Goal: Entertainment & Leisure: Consume media (video, audio)

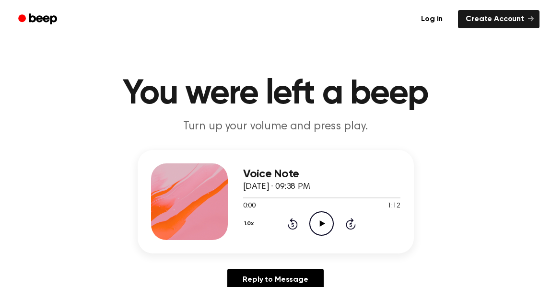
click at [325, 223] on icon "Play Audio" at bounding box center [321, 224] width 24 height 24
click at [323, 229] on icon "Play Audio" at bounding box center [321, 224] width 24 height 24
click at [323, 229] on icon "Pause Audio" at bounding box center [321, 224] width 24 height 24
click at [321, 224] on icon at bounding box center [322, 224] width 5 height 6
click at [320, 224] on icon at bounding box center [322, 224] width 5 height 6
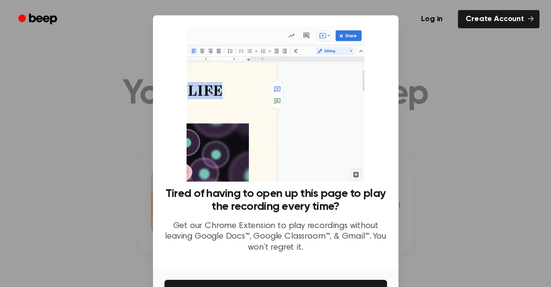
click at [448, 184] on div at bounding box center [275, 143] width 551 height 287
click at [427, 114] on div at bounding box center [275, 143] width 551 height 287
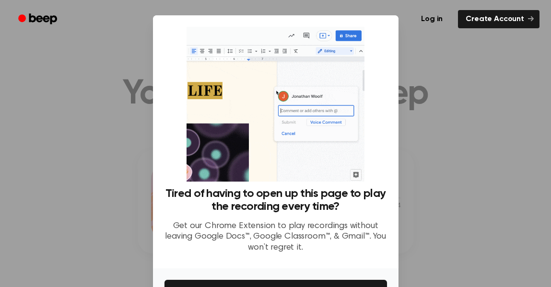
click at [427, 114] on div at bounding box center [275, 143] width 551 height 287
click at [514, 22] on link "Create Account" at bounding box center [499, 19] width 82 height 18
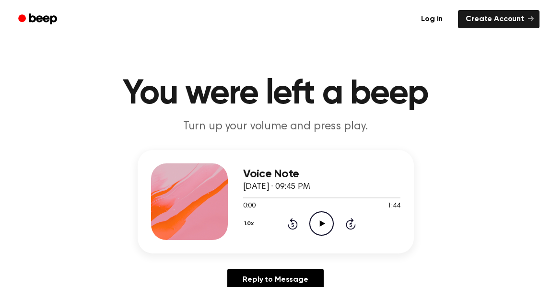
click at [326, 232] on icon "Play Audio" at bounding box center [321, 224] width 24 height 24
click at [453, 79] on h1 "You were left a beep" at bounding box center [275, 94] width 491 height 35
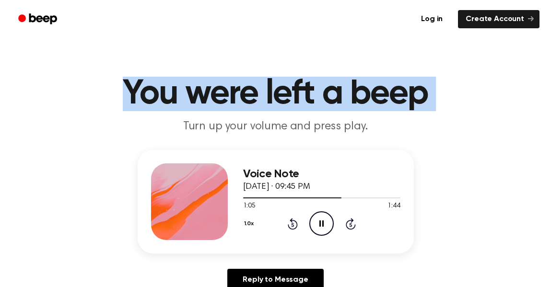
click at [453, 79] on h1 "You were left a beep" at bounding box center [275, 94] width 491 height 35
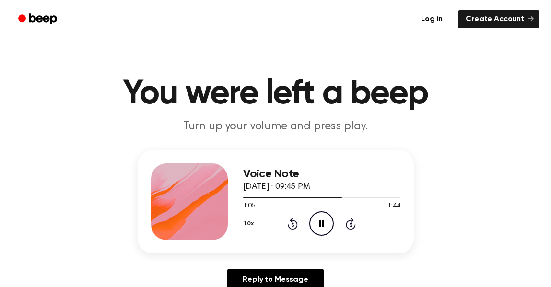
click at [453, 79] on h1 "You were left a beep" at bounding box center [275, 94] width 491 height 35
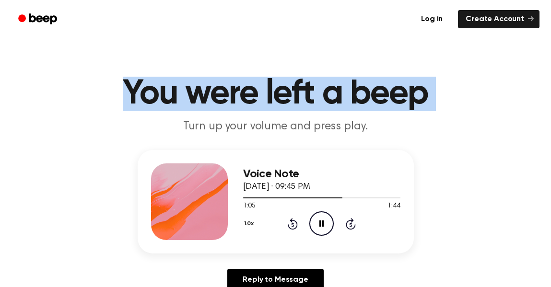
click at [453, 79] on h1 "You were left a beep" at bounding box center [275, 94] width 491 height 35
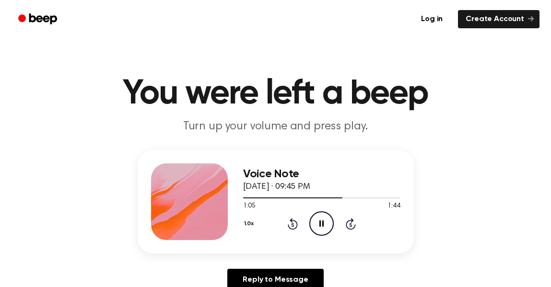
click at [453, 79] on h1 "You were left a beep" at bounding box center [275, 94] width 491 height 35
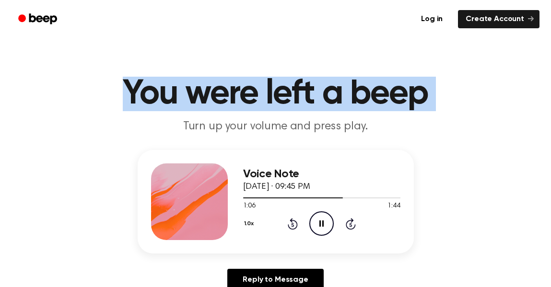
click at [453, 79] on h1 "You were left a beep" at bounding box center [275, 94] width 491 height 35
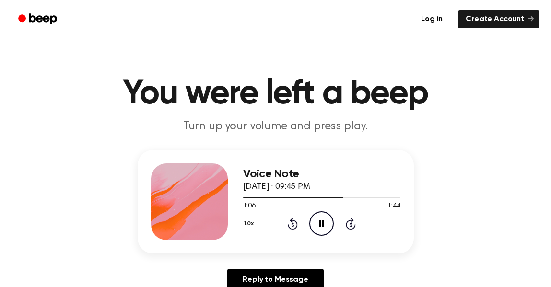
click at [453, 79] on h1 "You were left a beep" at bounding box center [275, 94] width 491 height 35
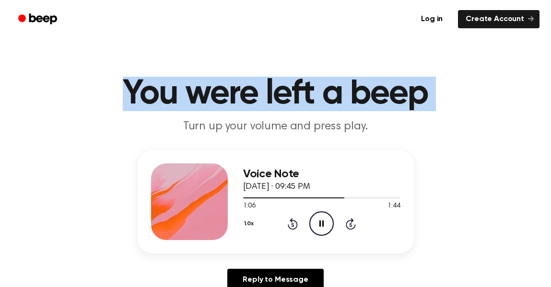
click at [453, 79] on h1 "You were left a beep" at bounding box center [275, 94] width 491 height 35
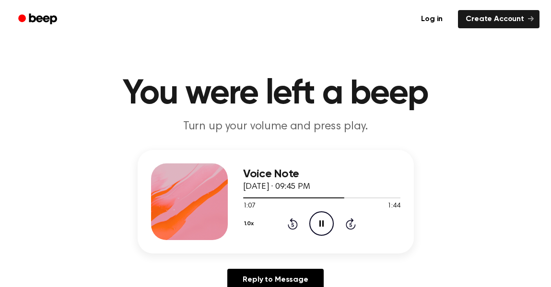
click at [453, 79] on h1 "You were left a beep" at bounding box center [275, 94] width 491 height 35
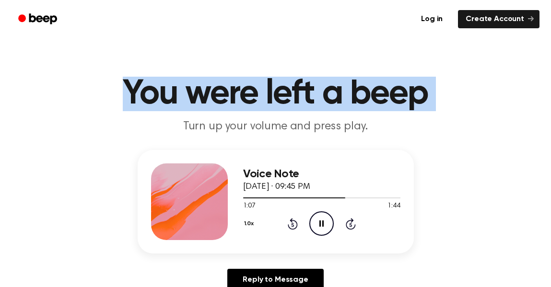
click at [453, 79] on h1 "You were left a beep" at bounding box center [275, 94] width 491 height 35
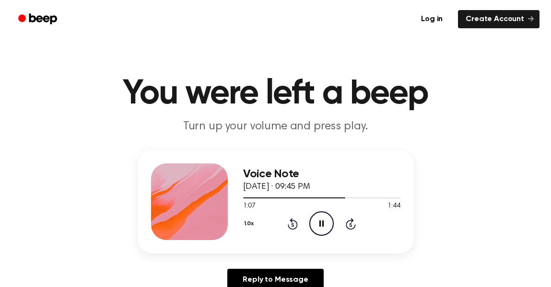
click at [453, 79] on h1 "You were left a beep" at bounding box center [275, 94] width 491 height 35
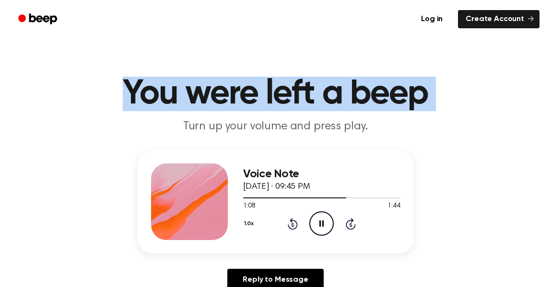
click at [453, 79] on h1 "You were left a beep" at bounding box center [275, 94] width 491 height 35
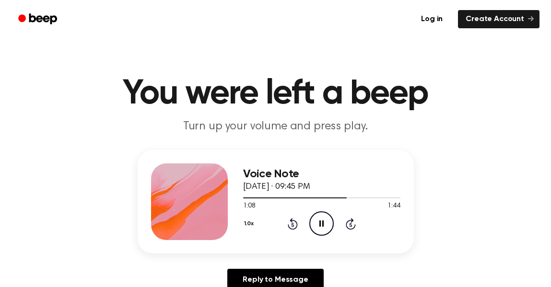
click at [453, 79] on h1 "You were left a beep" at bounding box center [275, 94] width 491 height 35
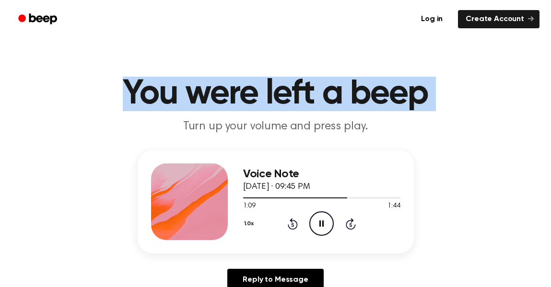
click at [453, 79] on h1 "You were left a beep" at bounding box center [275, 94] width 491 height 35
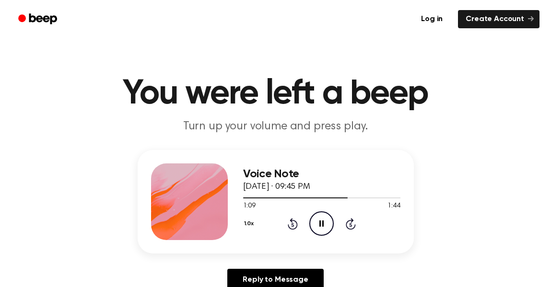
click at [453, 79] on h1 "You were left a beep" at bounding box center [275, 94] width 491 height 35
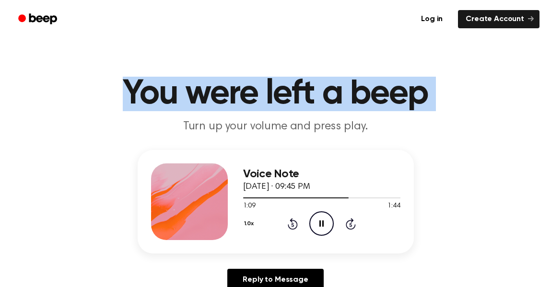
click at [453, 79] on h1 "You were left a beep" at bounding box center [275, 94] width 491 height 35
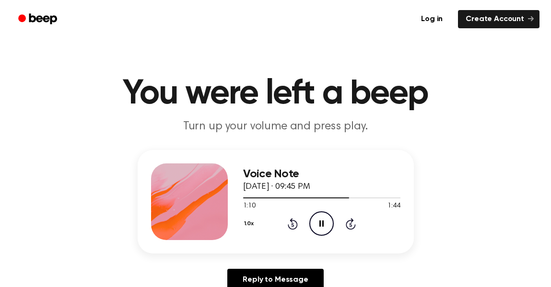
click at [453, 79] on h1 "You were left a beep" at bounding box center [275, 94] width 491 height 35
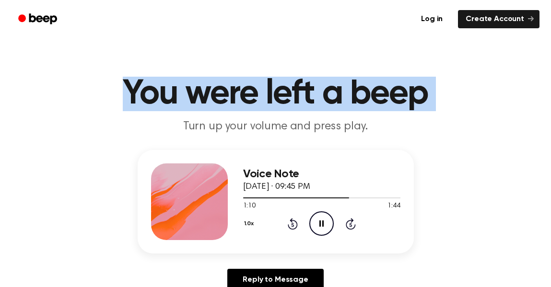
click at [453, 79] on h1 "You were left a beep" at bounding box center [275, 94] width 491 height 35
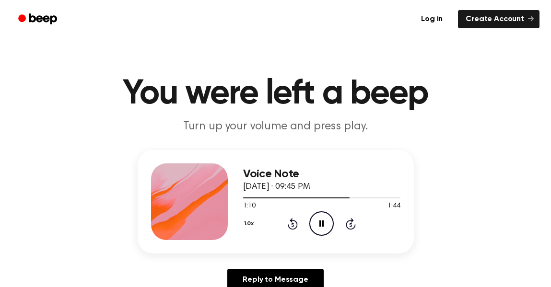
click at [453, 79] on h1 "You were left a beep" at bounding box center [275, 94] width 491 height 35
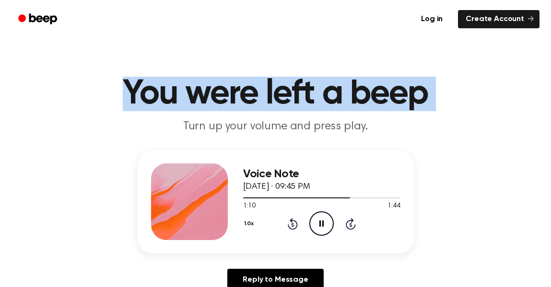
click at [453, 79] on h1 "You were left a beep" at bounding box center [275, 94] width 491 height 35
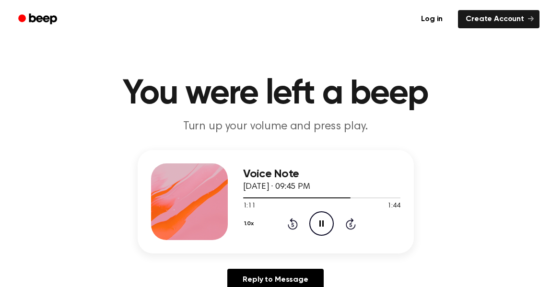
click at [453, 79] on h1 "You were left a beep" at bounding box center [275, 94] width 491 height 35
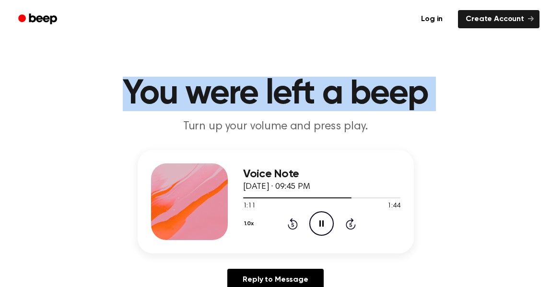
click at [453, 79] on h1 "You were left a beep" at bounding box center [275, 94] width 491 height 35
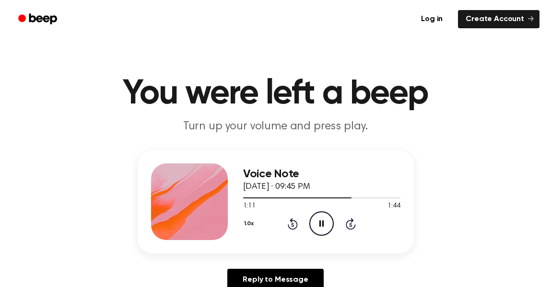
click at [453, 79] on h1 "You were left a beep" at bounding box center [275, 94] width 491 height 35
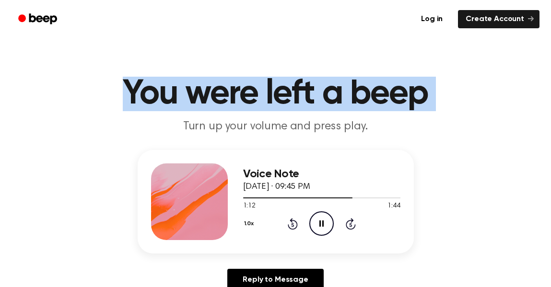
click at [453, 79] on h1 "You were left a beep" at bounding box center [275, 94] width 491 height 35
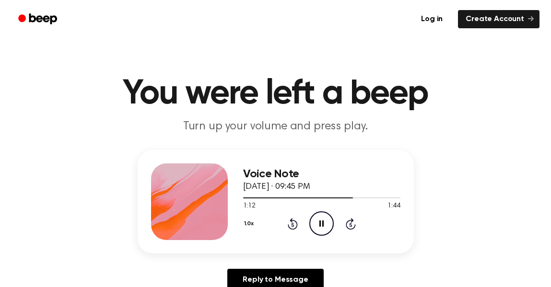
click at [453, 79] on h1 "You were left a beep" at bounding box center [275, 94] width 491 height 35
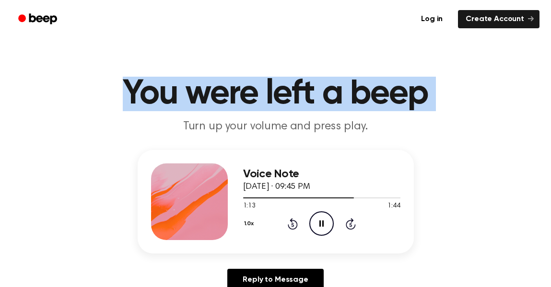
click at [453, 79] on h1 "You were left a beep" at bounding box center [275, 94] width 491 height 35
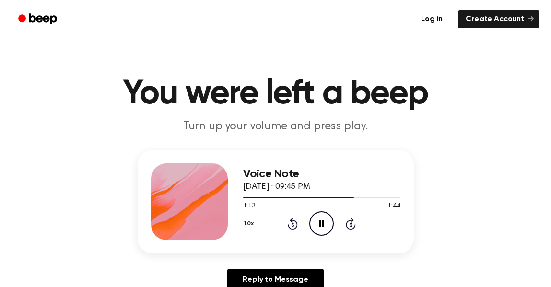
click at [453, 79] on h1 "You were left a beep" at bounding box center [275, 94] width 491 height 35
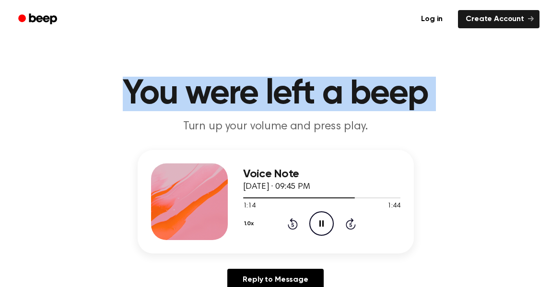
click at [453, 79] on h1 "You were left a beep" at bounding box center [275, 94] width 491 height 35
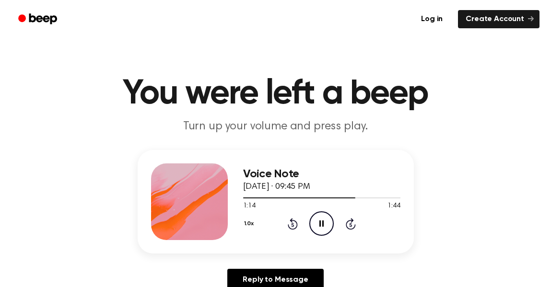
click at [453, 79] on h1 "You were left a beep" at bounding box center [275, 94] width 491 height 35
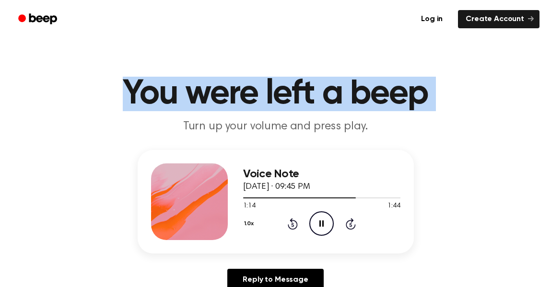
click at [453, 79] on h1 "You were left a beep" at bounding box center [275, 94] width 491 height 35
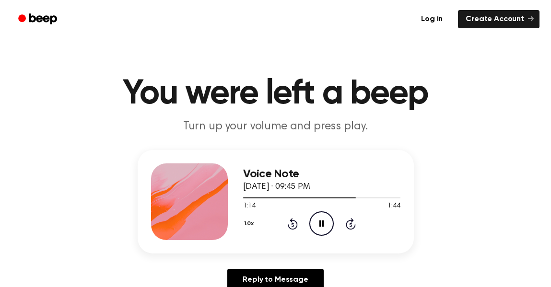
click at [453, 79] on h1 "You were left a beep" at bounding box center [275, 94] width 491 height 35
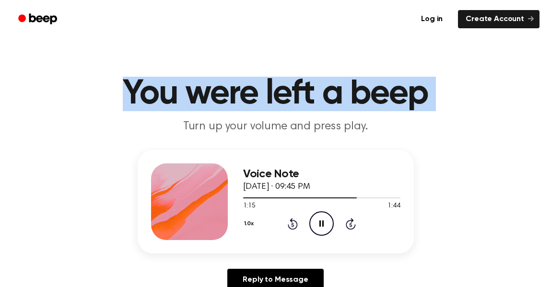
click at [453, 79] on h1 "You were left a beep" at bounding box center [275, 94] width 491 height 35
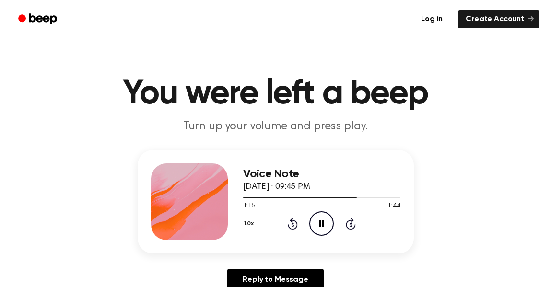
click at [453, 79] on h1 "You were left a beep" at bounding box center [275, 94] width 491 height 35
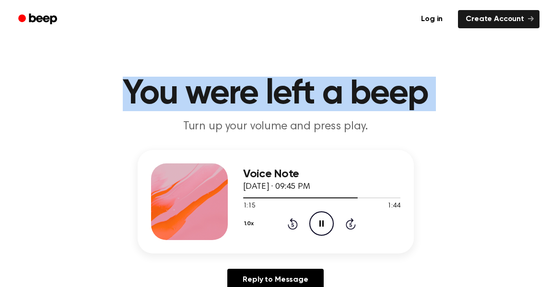
click at [453, 79] on h1 "You were left a beep" at bounding box center [275, 94] width 491 height 35
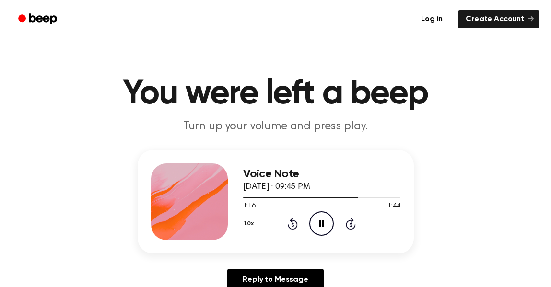
click at [453, 79] on h1 "You were left a beep" at bounding box center [275, 94] width 491 height 35
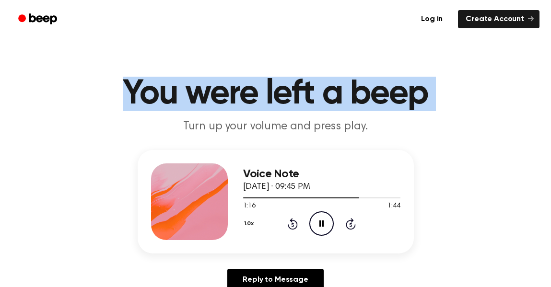
click at [453, 79] on h1 "You were left a beep" at bounding box center [275, 94] width 491 height 35
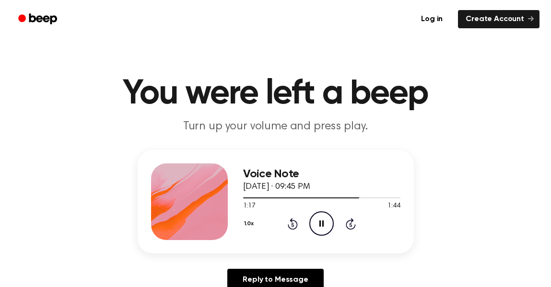
click at [453, 79] on h1 "You were left a beep" at bounding box center [275, 94] width 491 height 35
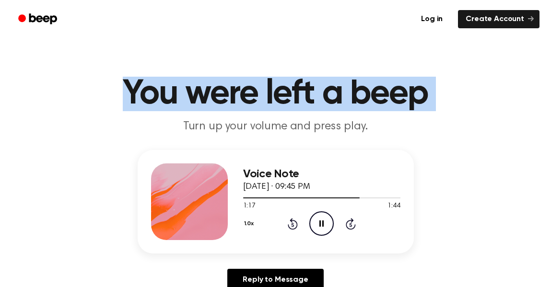
click at [453, 79] on h1 "You were left a beep" at bounding box center [275, 94] width 491 height 35
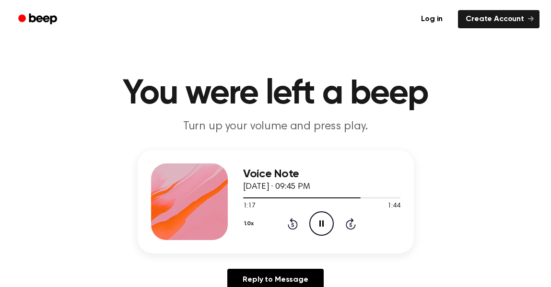
click at [453, 79] on h1 "You were left a beep" at bounding box center [275, 94] width 491 height 35
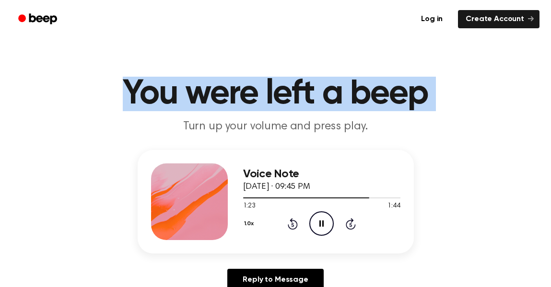
click at [453, 79] on h1 "You were left a beep" at bounding box center [275, 94] width 491 height 35
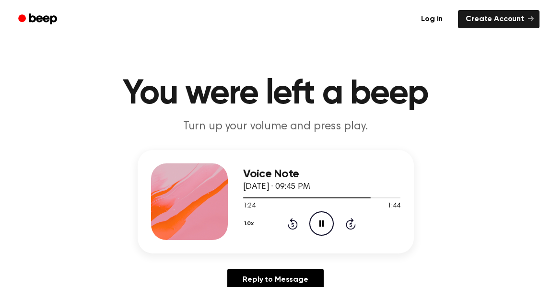
click at [453, 79] on h1 "You were left a beep" at bounding box center [275, 94] width 491 height 35
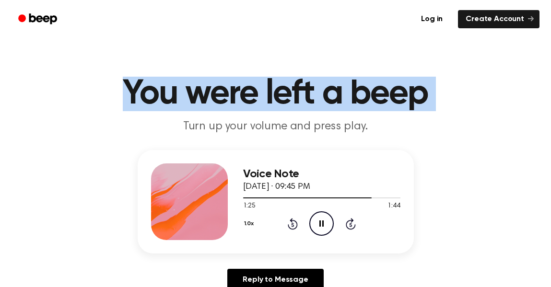
click at [453, 79] on h1 "You were left a beep" at bounding box center [275, 94] width 491 height 35
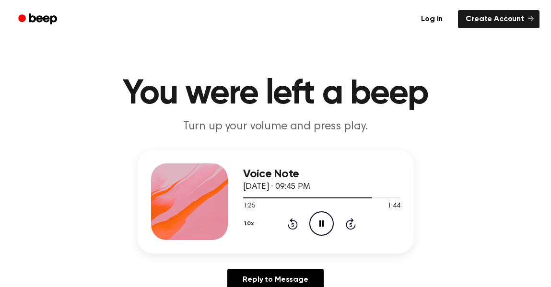
click at [453, 79] on h1 "You were left a beep" at bounding box center [275, 94] width 491 height 35
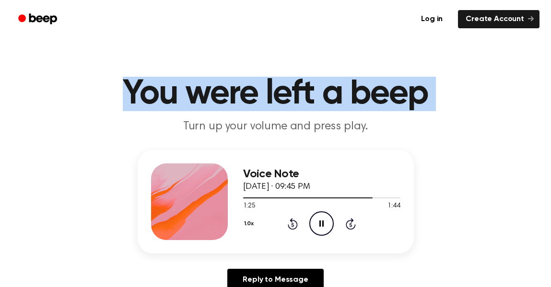
click at [453, 79] on h1 "You were left a beep" at bounding box center [275, 94] width 491 height 35
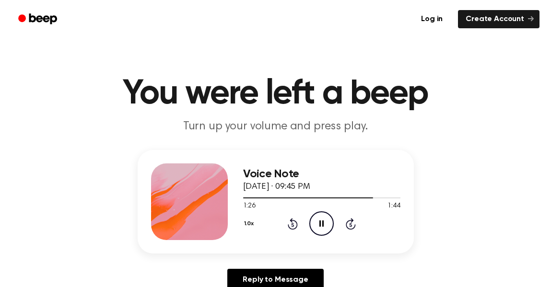
click at [453, 79] on h1 "You were left a beep" at bounding box center [275, 94] width 491 height 35
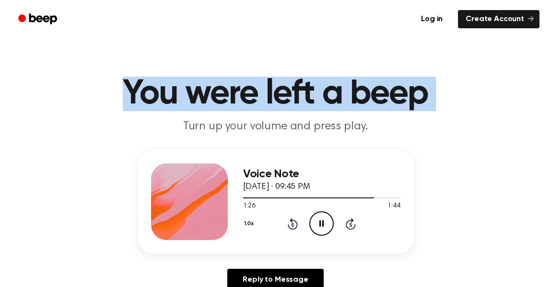
click at [453, 79] on h1 "You were left a beep" at bounding box center [275, 94] width 491 height 35
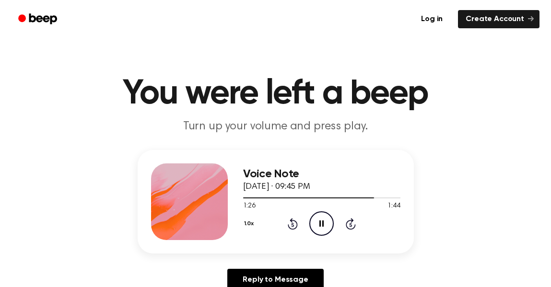
click at [453, 79] on h1 "You were left a beep" at bounding box center [275, 94] width 491 height 35
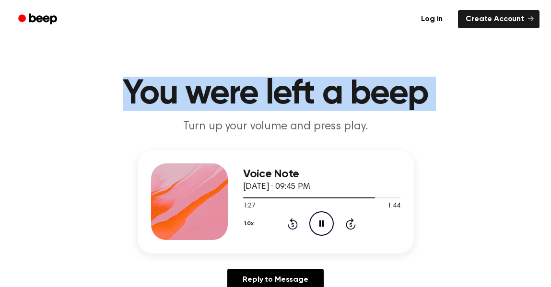
click at [453, 79] on h1 "You were left a beep" at bounding box center [275, 94] width 491 height 35
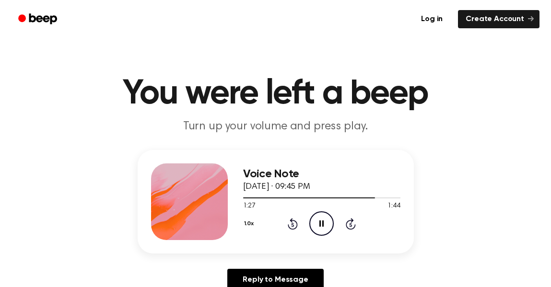
click at [453, 79] on h1 "You were left a beep" at bounding box center [275, 94] width 491 height 35
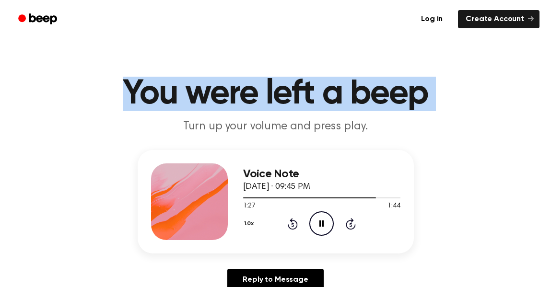
click at [453, 79] on h1 "You were left a beep" at bounding box center [275, 94] width 491 height 35
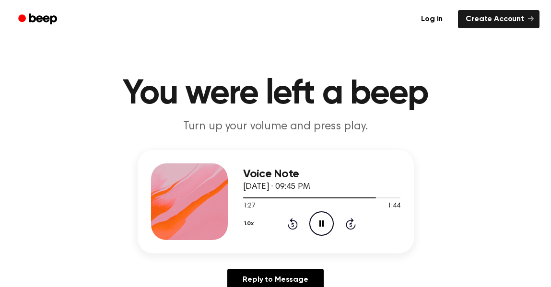
click at [453, 79] on h1 "You were left a beep" at bounding box center [275, 94] width 491 height 35
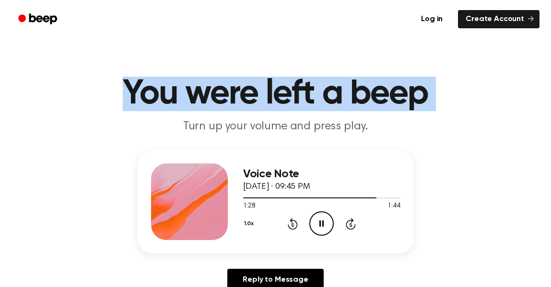
click at [453, 79] on h1 "You were left a beep" at bounding box center [275, 94] width 491 height 35
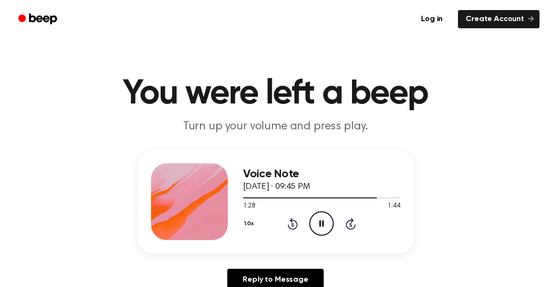
click at [453, 79] on h1 "You were left a beep" at bounding box center [275, 94] width 491 height 35
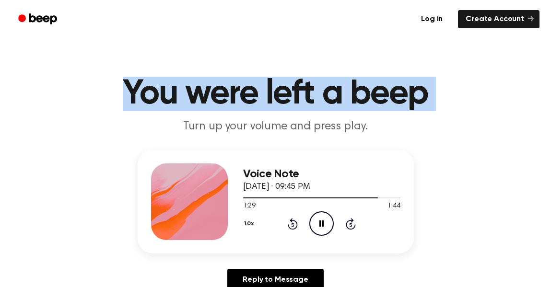
click at [453, 79] on h1 "You were left a beep" at bounding box center [275, 94] width 491 height 35
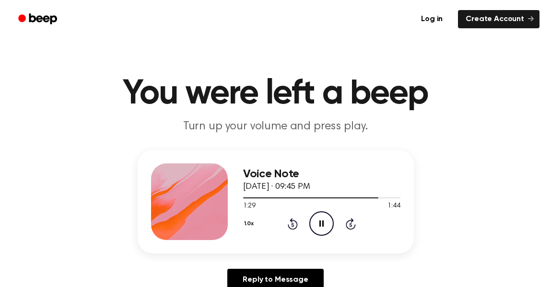
click at [453, 79] on h1 "You were left a beep" at bounding box center [275, 94] width 491 height 35
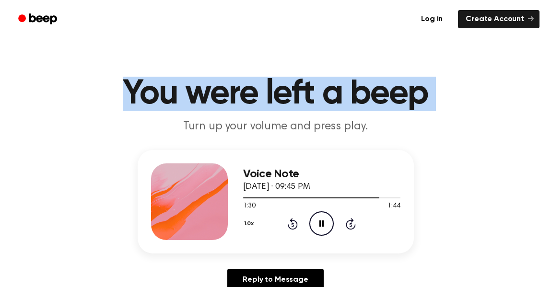
click at [453, 79] on h1 "You were left a beep" at bounding box center [275, 94] width 491 height 35
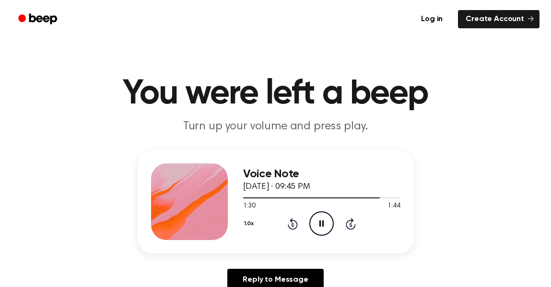
click at [453, 79] on h1 "You were left a beep" at bounding box center [275, 94] width 491 height 35
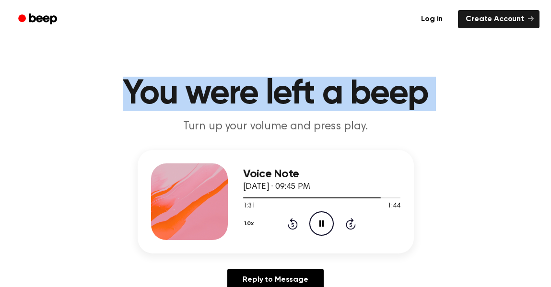
click at [453, 79] on h1 "You were left a beep" at bounding box center [275, 94] width 491 height 35
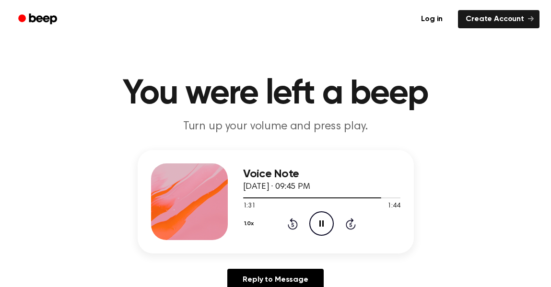
click at [453, 79] on h1 "You were left a beep" at bounding box center [275, 94] width 491 height 35
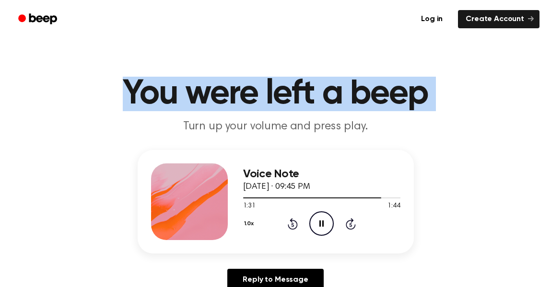
click at [453, 79] on h1 "You were left a beep" at bounding box center [275, 94] width 491 height 35
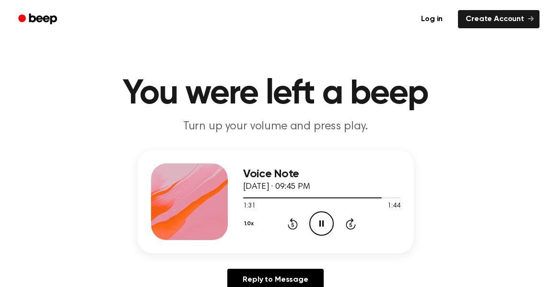
click at [453, 79] on h1 "You were left a beep" at bounding box center [275, 94] width 491 height 35
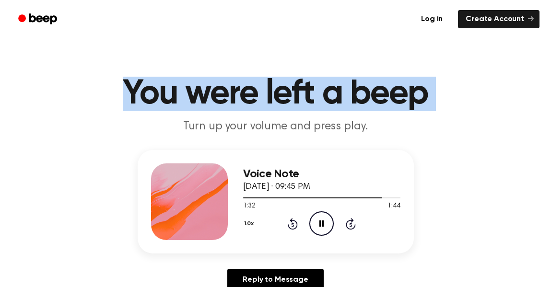
click at [453, 79] on h1 "You were left a beep" at bounding box center [275, 94] width 491 height 35
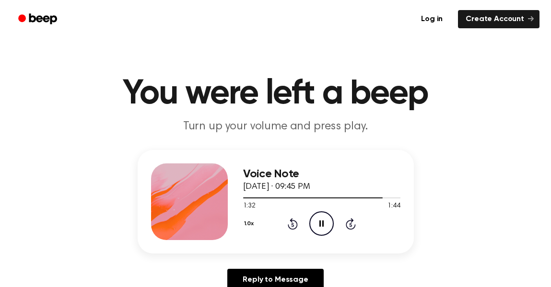
click at [453, 79] on h1 "You were left a beep" at bounding box center [275, 94] width 491 height 35
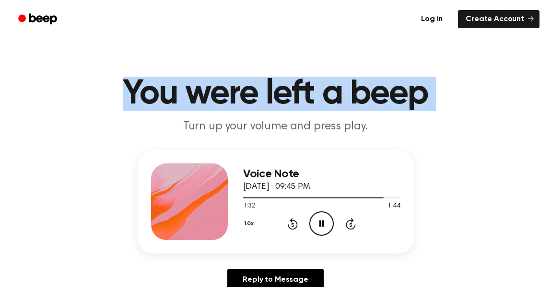
click at [453, 79] on h1 "You were left a beep" at bounding box center [275, 94] width 491 height 35
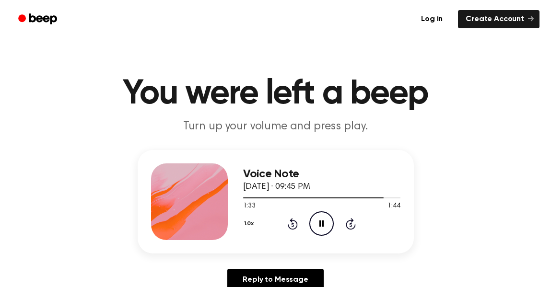
click at [453, 79] on h1 "You were left a beep" at bounding box center [275, 94] width 491 height 35
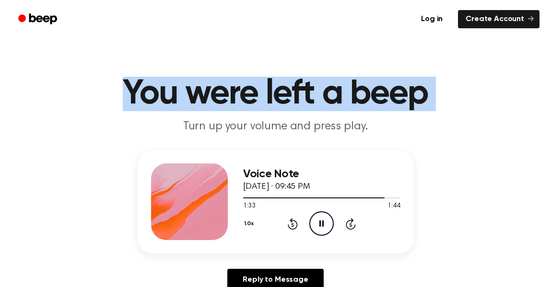
click at [453, 79] on h1 "You were left a beep" at bounding box center [275, 94] width 491 height 35
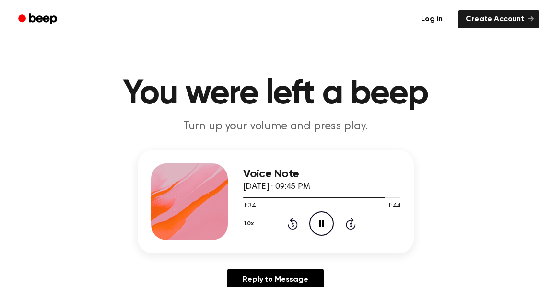
click at [453, 79] on h1 "You were left a beep" at bounding box center [275, 94] width 491 height 35
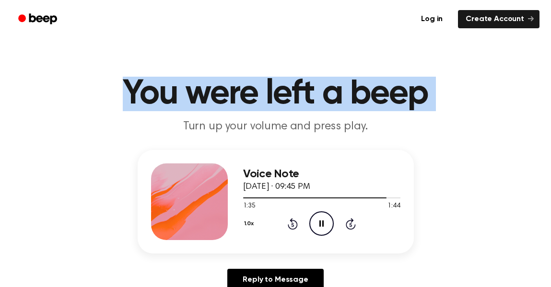
click at [453, 79] on h1 "You were left a beep" at bounding box center [275, 94] width 491 height 35
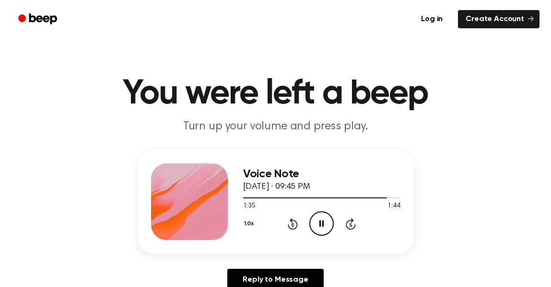
click at [453, 79] on h1 "You were left a beep" at bounding box center [275, 94] width 491 height 35
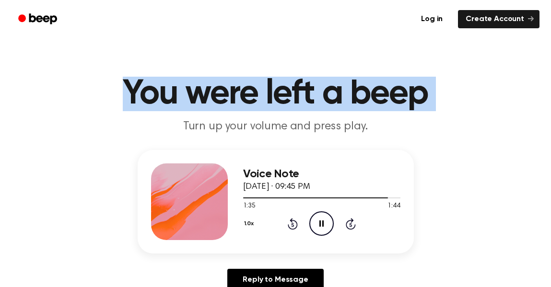
click at [453, 79] on h1 "You were left a beep" at bounding box center [275, 94] width 491 height 35
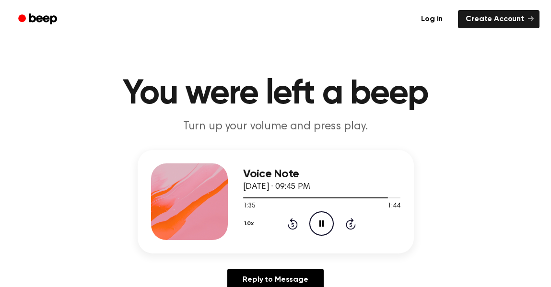
click at [453, 79] on h1 "You were left a beep" at bounding box center [275, 94] width 491 height 35
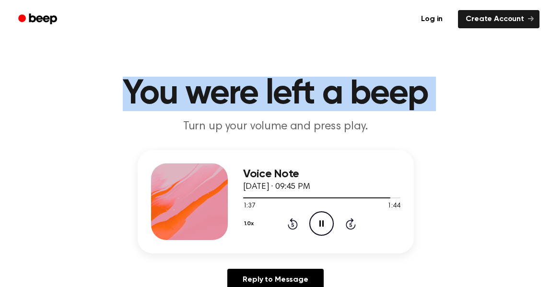
click at [453, 79] on h1 "You were left a beep" at bounding box center [275, 94] width 491 height 35
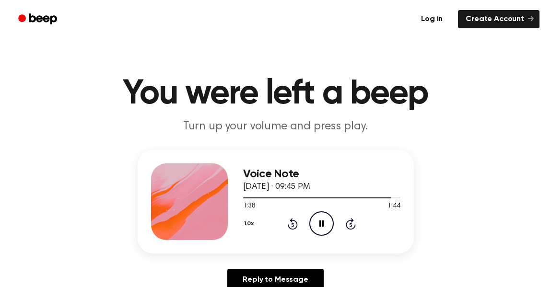
click at [453, 79] on h1 "You were left a beep" at bounding box center [275, 94] width 491 height 35
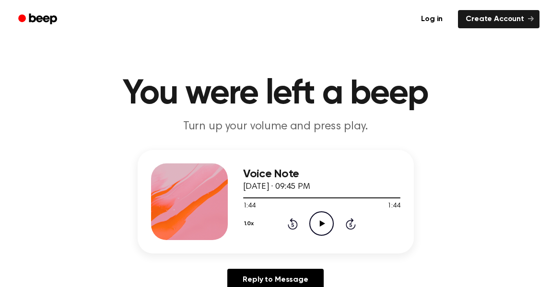
click at [453, 79] on h1 "You were left a beep" at bounding box center [275, 94] width 491 height 35
click at [324, 232] on icon "Play Audio" at bounding box center [321, 224] width 24 height 24
click at [321, 222] on icon at bounding box center [322, 224] width 5 height 6
